Goal: Use online tool/utility: Utilize a website feature to perform a specific function

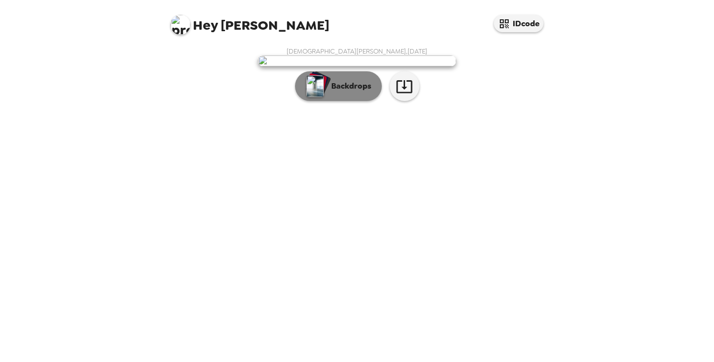
click at [349, 92] on p "Backdrops" at bounding box center [348, 86] width 45 height 12
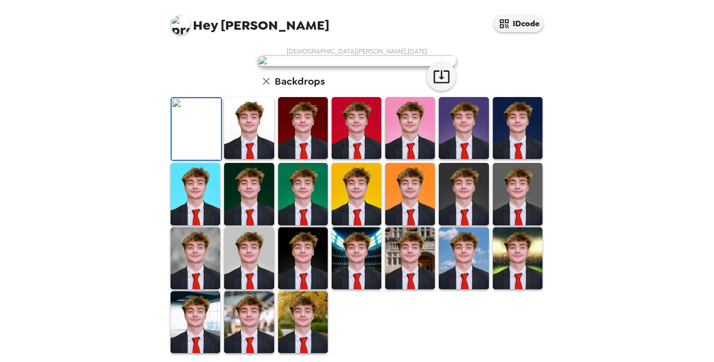
scroll to position [239, 0]
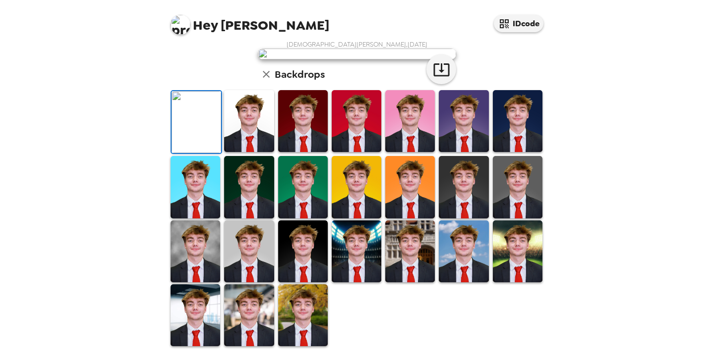
click at [459, 187] on img at bounding box center [464, 187] width 50 height 62
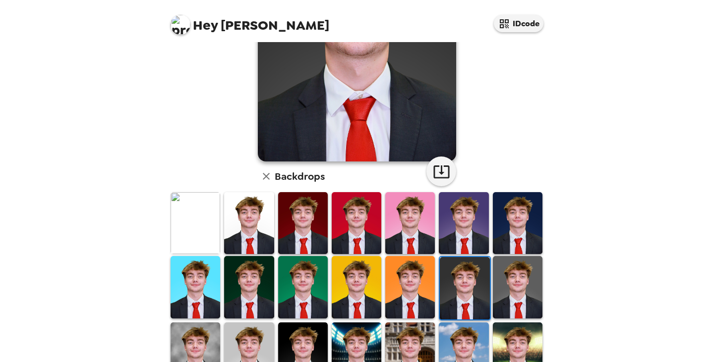
scroll to position [145, 0]
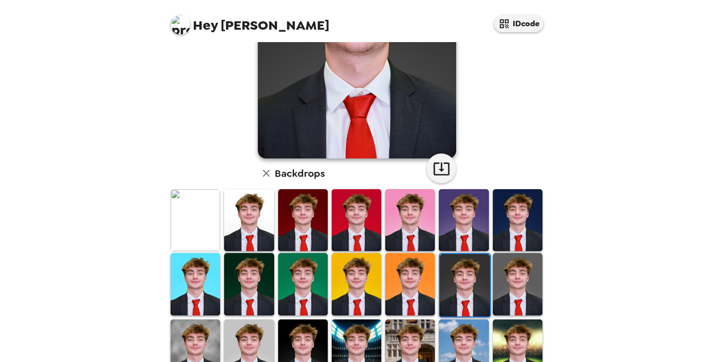
click at [506, 280] on img at bounding box center [518, 284] width 50 height 62
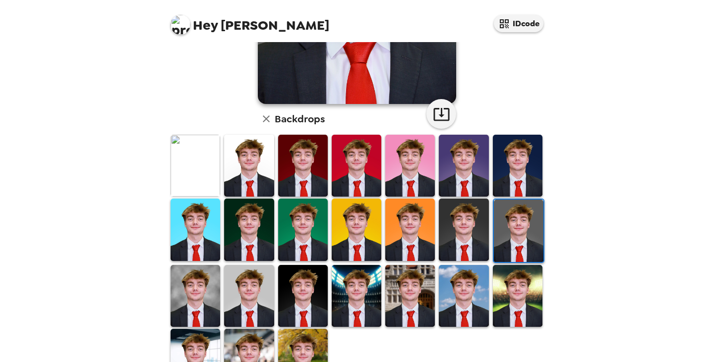
scroll to position [239, 0]
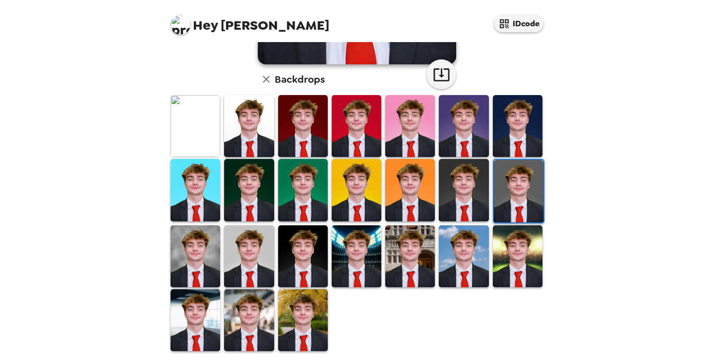
click at [307, 295] on img at bounding box center [303, 320] width 50 height 62
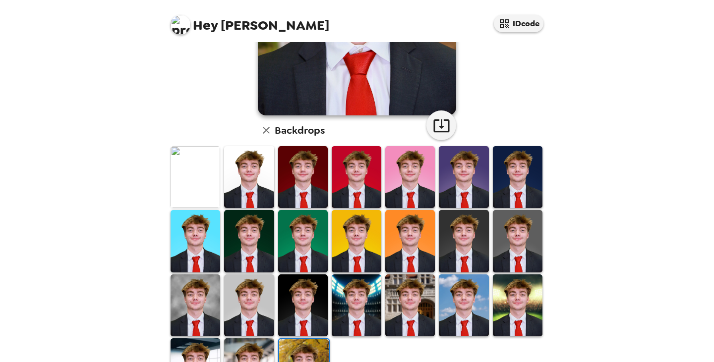
scroll to position [185, 0]
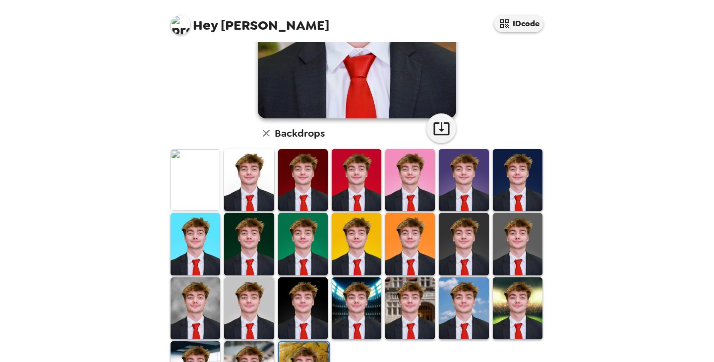
click at [181, 185] on img at bounding box center [195, 180] width 50 height 62
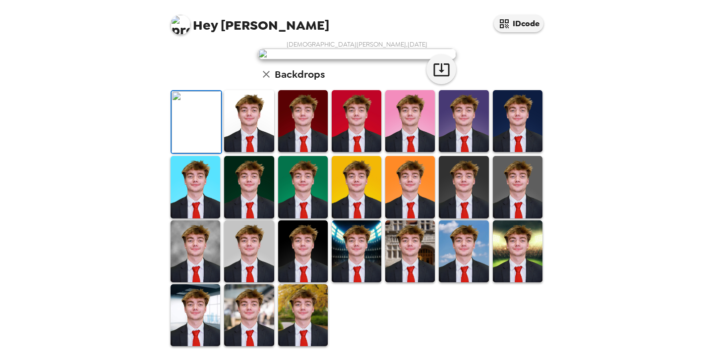
scroll to position [0, 0]
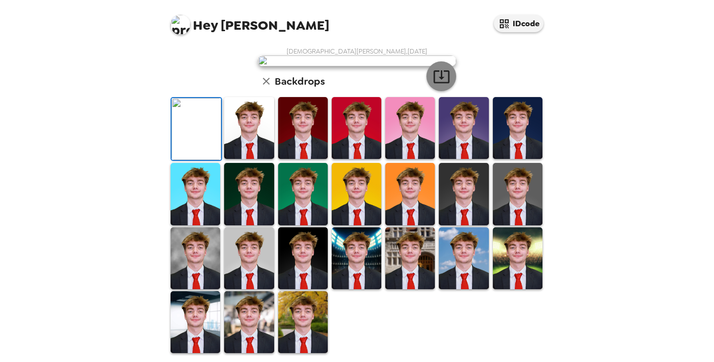
click at [445, 91] on button "button" at bounding box center [441, 76] width 30 height 30
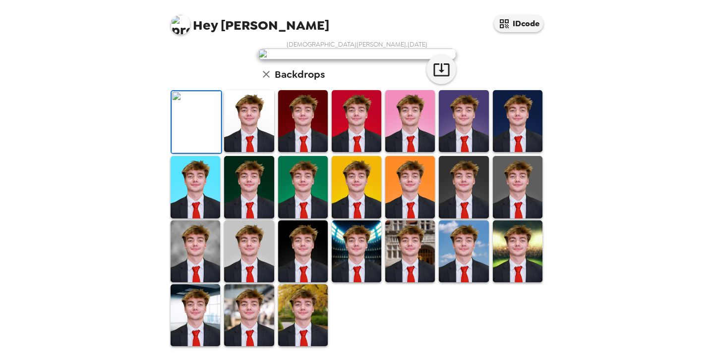
scroll to position [239, 0]
click at [262, 304] on img at bounding box center [249, 315] width 50 height 62
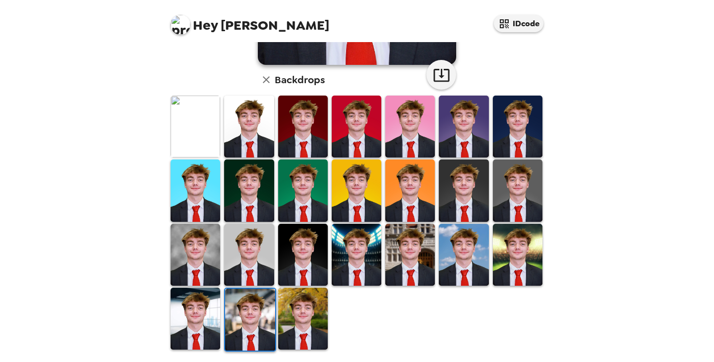
scroll to position [239, 0]
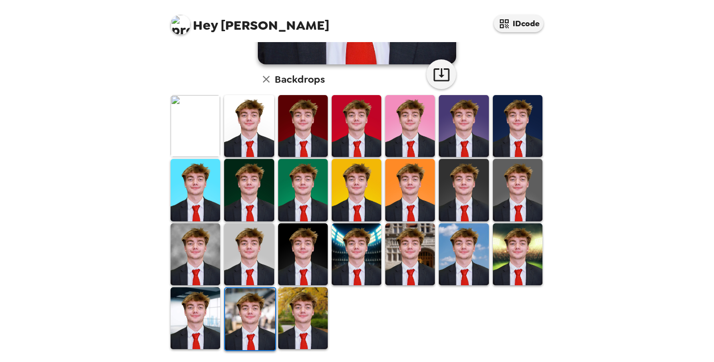
click at [207, 247] on img at bounding box center [195, 255] width 50 height 62
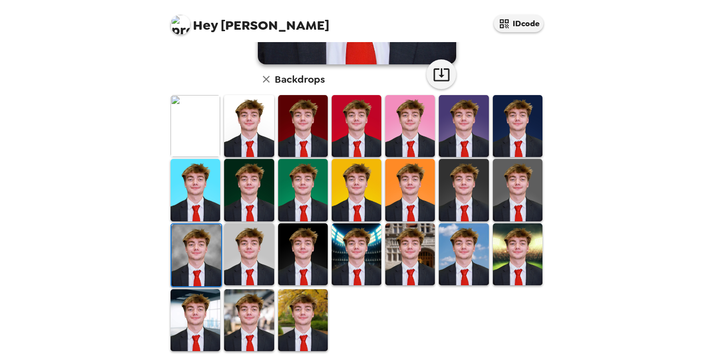
scroll to position [0, 0]
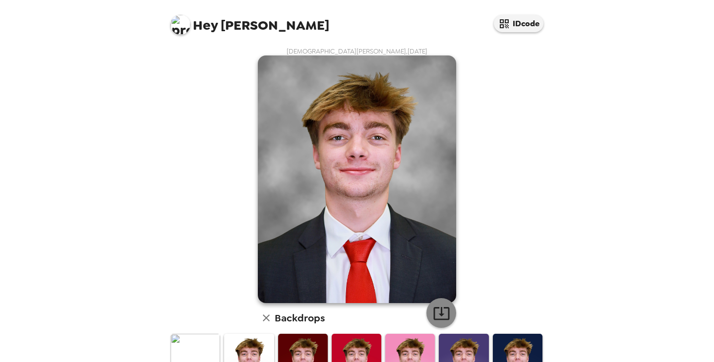
click at [441, 311] on icon "button" at bounding box center [441, 313] width 17 height 17
